Goal: Information Seeking & Learning: Learn about a topic

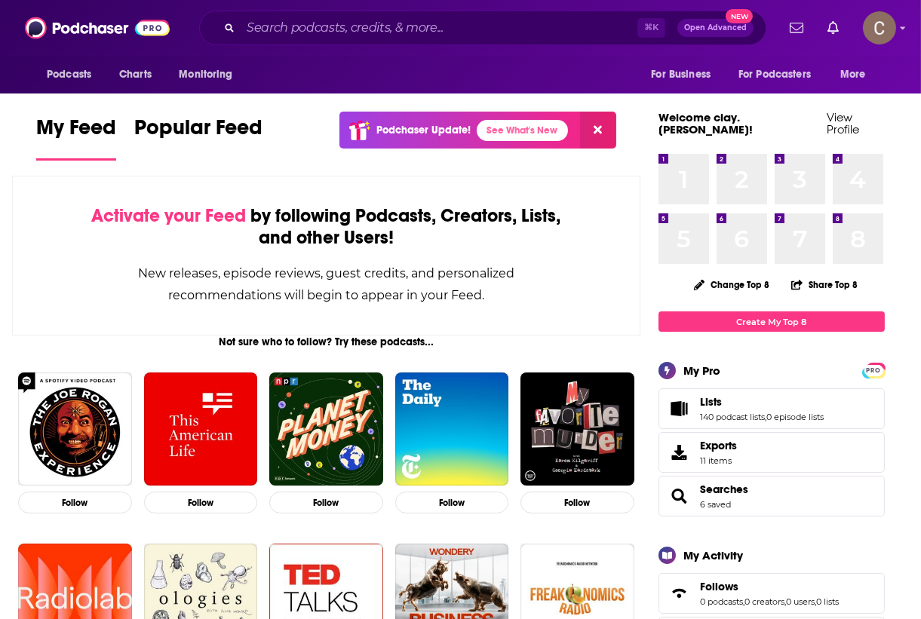
click at [306, 31] on input "Search podcasts, credits, & more..." at bounding box center [439, 28] width 397 height 24
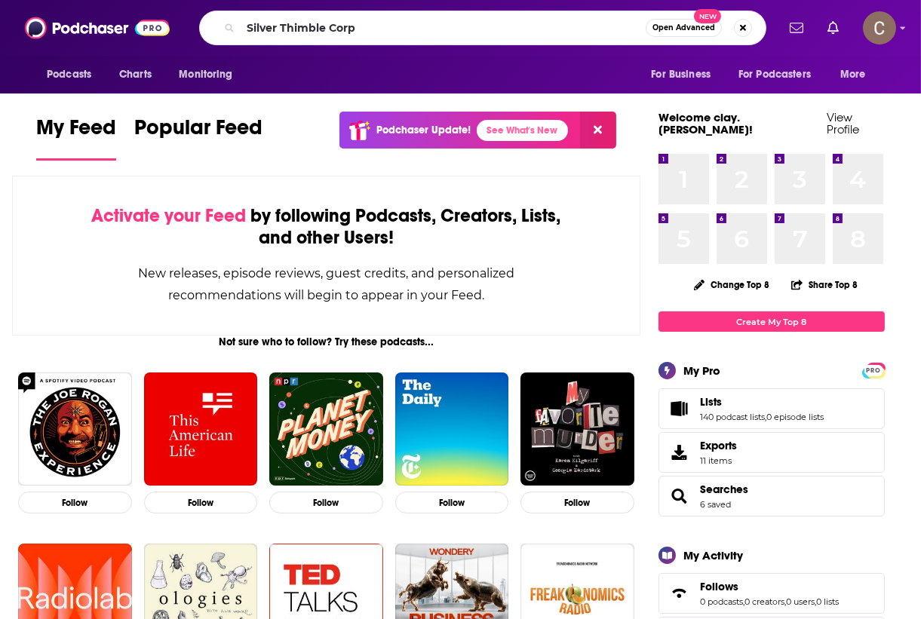
click at [306, 31] on input "Silver Thimble Corp" at bounding box center [443, 28] width 405 height 24
type input "scarred for life"
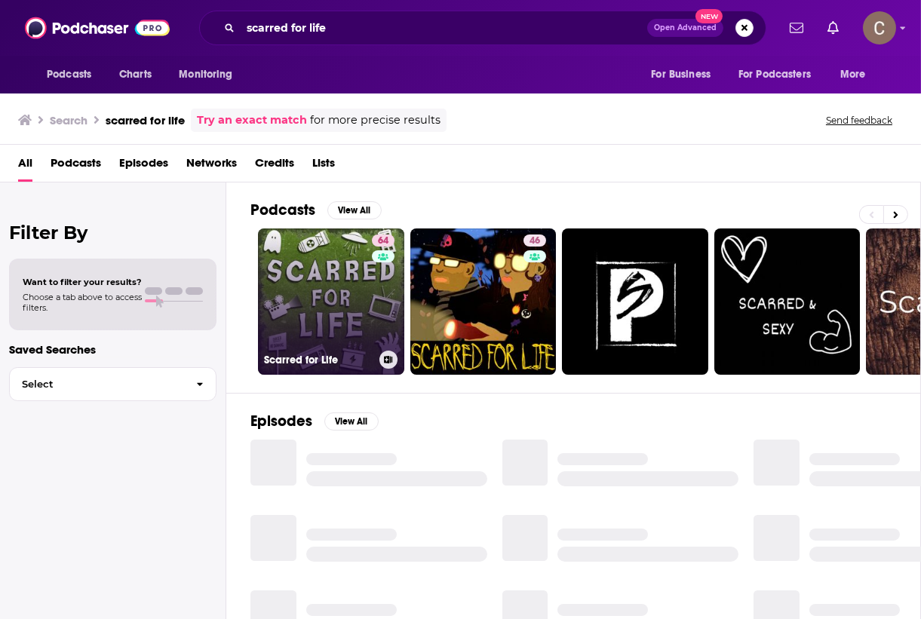
click at [326, 305] on link "64 Scarred for Life" at bounding box center [331, 302] width 146 height 146
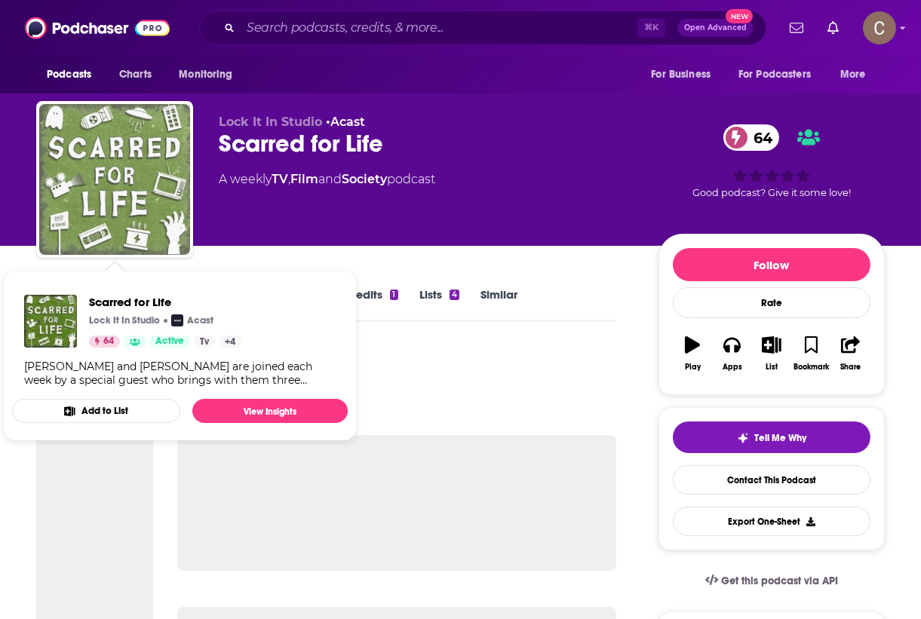
click at [136, 187] on img "Scarred for Life" at bounding box center [114, 179] width 151 height 151
